Goal: Information Seeking & Learning: Learn about a topic

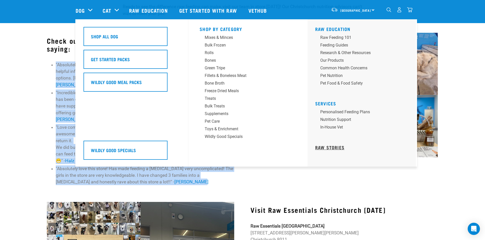
drag, startPoint x: 336, startPoint y: 148, endPoint x: 331, endPoint y: 150, distance: 4.6
click at [335, 148] on link "Raw Stories" at bounding box center [329, 147] width 29 height 3
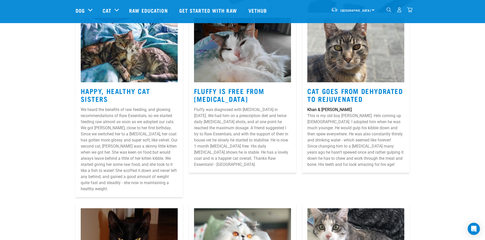
scroll to position [153, 0]
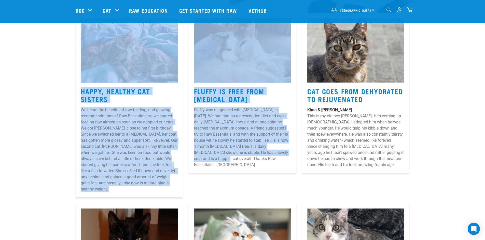
drag, startPoint x: 155, startPoint y: 178, endPoint x: 101, endPoint y: 92, distance: 101.7
click at [128, 145] on p "We heard the benefits of raw feeding, and glowing recommendations of Raw Essent…" at bounding box center [129, 149] width 97 height 85
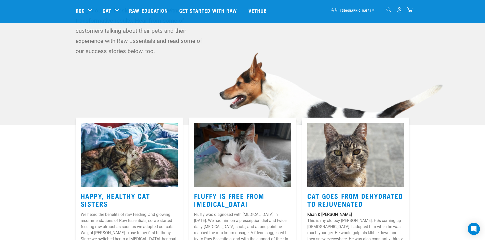
scroll to position [0, 0]
